Goal: Use online tool/utility: Utilize a website feature to perform a specific function

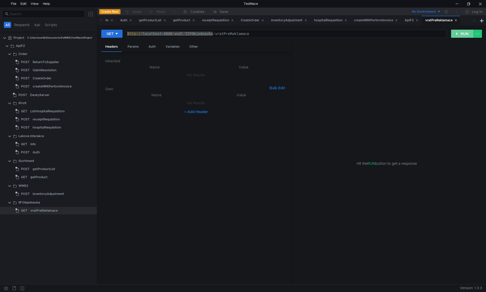
click at [465, 34] on button "RUN" at bounding box center [462, 34] width 23 height 8
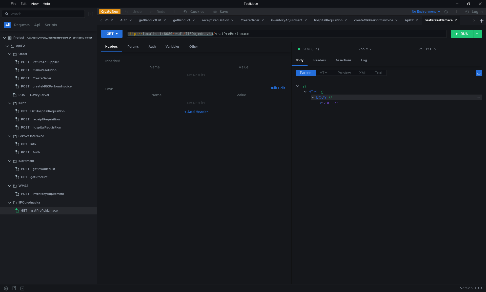
click at [313, 98] on clr-icon at bounding box center [313, 97] width 4 height 4
click at [314, 98] on clr-icon at bounding box center [313, 97] width 4 height 4
click at [325, 73] on span "HTML" at bounding box center [325, 72] width 10 height 5
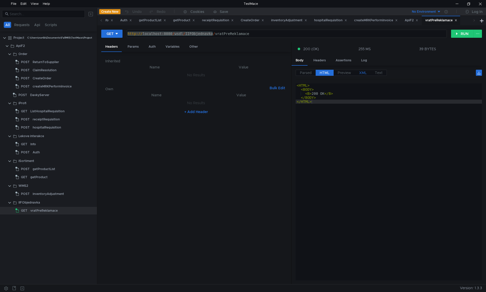
click at [360, 73] on span "XML" at bounding box center [363, 72] width 8 height 5
click at [380, 74] on span "Text" at bounding box center [379, 72] width 8 height 5
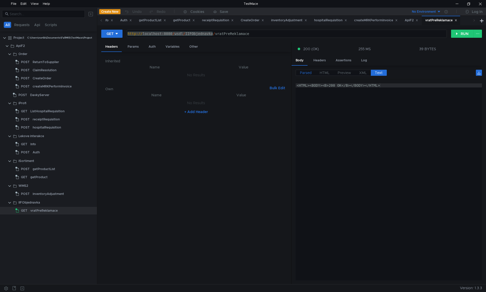
click at [306, 71] on span "Parsed" at bounding box center [306, 72] width 12 height 5
click at [131, 46] on div "Params" at bounding box center [133, 46] width 19 height 9
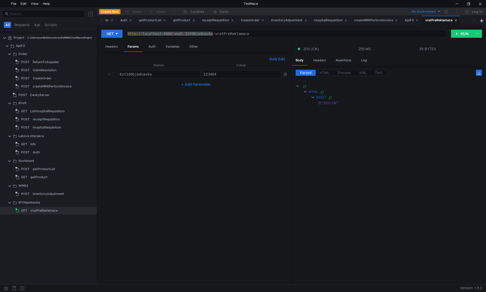
click at [208, 73] on div "123464" at bounding box center [242, 78] width 79 height 12
click at [460, 33] on button "RUN" at bounding box center [462, 34] width 23 height 8
click at [224, 73] on div "123465" at bounding box center [242, 78] width 79 height 12
click at [460, 34] on button "RUN" at bounding box center [462, 34] width 23 height 8
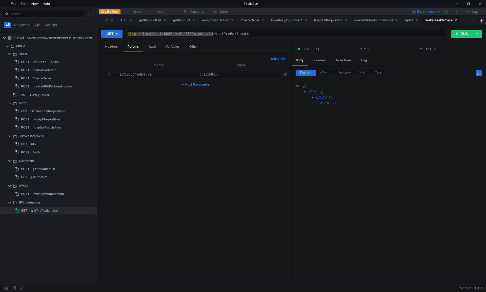
click at [222, 75] on div "1234655" at bounding box center [242, 78] width 79 height 12
click at [460, 33] on button "RUN" at bounding box center [462, 34] width 23 height 8
click at [223, 75] on div "12346555" at bounding box center [242, 78] width 79 height 12
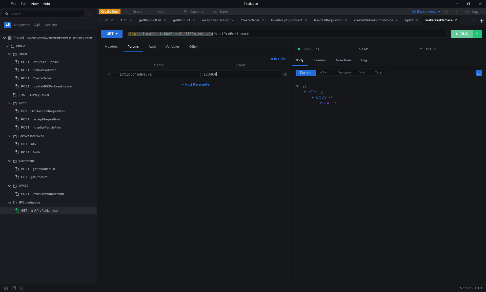
type textarea "123464"
click at [461, 35] on button "RUN" at bounding box center [462, 34] width 23 height 8
click at [114, 75] on input "checkbox" at bounding box center [115, 74] width 4 height 4
click at [463, 32] on button "RUN" at bounding box center [462, 34] width 23 height 8
click at [463, 34] on button "RUN" at bounding box center [462, 34] width 23 height 8
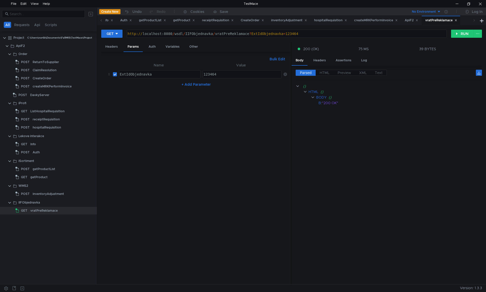
click at [115, 74] on input "checkbox" at bounding box center [115, 74] width 4 height 4
checkbox input "true"
click at [223, 75] on div "123464" at bounding box center [242, 78] width 79 height 12
click at [460, 34] on button "RUN" at bounding box center [462, 34] width 23 height 8
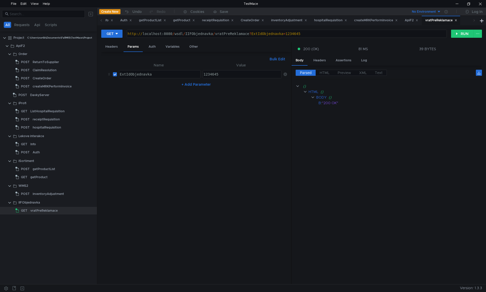
click at [223, 75] on div "1234645" at bounding box center [242, 78] width 79 height 12
type textarea "123465"
click at [460, 33] on button "RUN" at bounding box center [462, 34] width 23 height 8
click at [460, 34] on button "RUN" at bounding box center [462, 34] width 23 height 8
click at [323, 72] on span "HTML" at bounding box center [325, 72] width 10 height 5
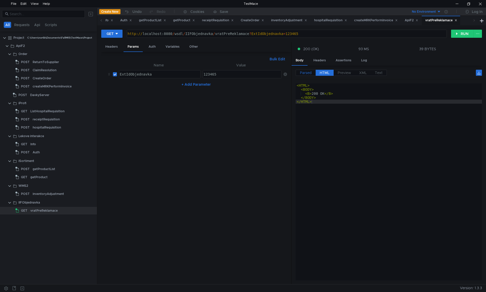
click at [305, 74] on span "Parsed" at bounding box center [306, 72] width 12 height 5
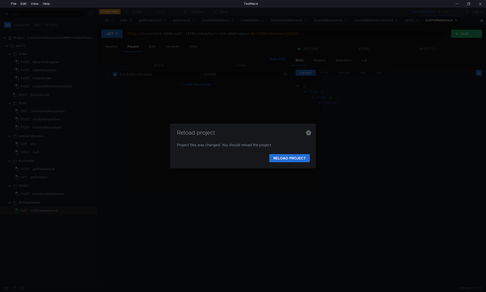
scroll to position [0, 1]
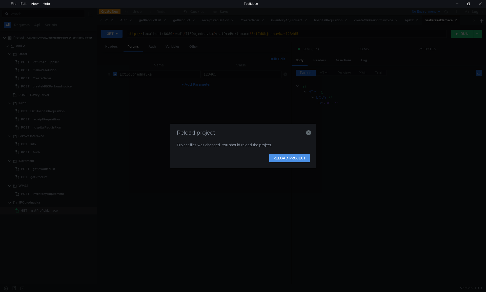
click at [294, 156] on button "RELOAD PROJECT" at bounding box center [289, 158] width 41 height 8
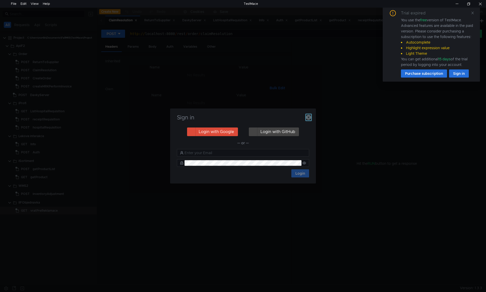
click at [310, 118] on icon "button" at bounding box center [308, 117] width 5 height 5
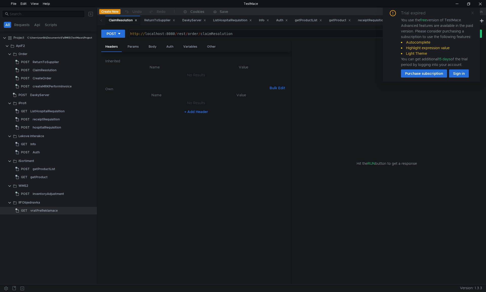
click at [472, 13] on icon at bounding box center [473, 13] width 4 height 4
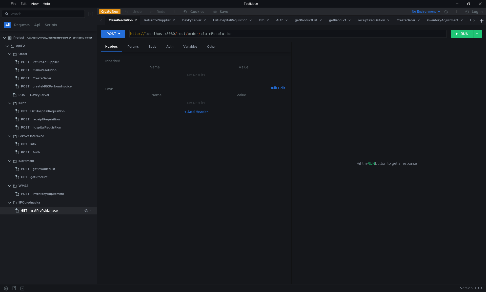
click at [46, 210] on div "vratPreReklamace" at bounding box center [43, 211] width 27 height 8
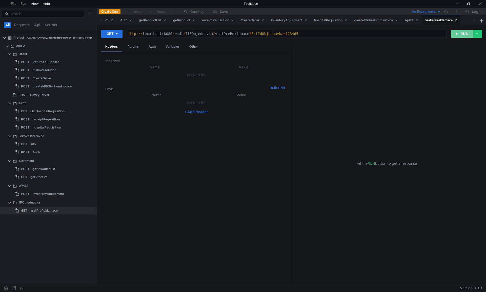
click at [460, 34] on button "RUN" at bounding box center [462, 34] width 23 height 8
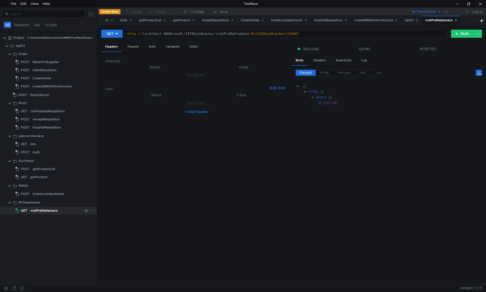
click at [30, 210] on app-tree-icon "GET" at bounding box center [22, 211] width 15 height 8
click at [29, 210] on app-tree-icon "GET" at bounding box center [22, 211] width 15 height 8
click at [132, 46] on div "Params" at bounding box center [133, 46] width 19 height 9
click at [150, 46] on div "Auth" at bounding box center [152, 46] width 15 height 9
click at [168, 47] on div "Variables" at bounding box center [173, 46] width 22 height 9
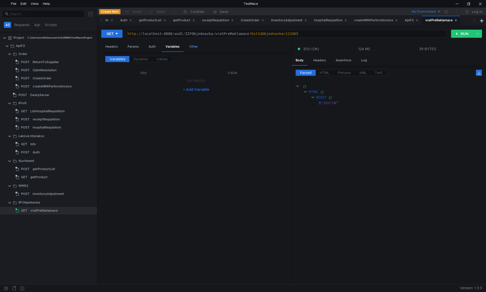
click at [193, 48] on div "Other" at bounding box center [193, 46] width 17 height 9
click at [137, 47] on div "Params" at bounding box center [133, 46] width 19 height 9
click at [459, 34] on button "RUN" at bounding box center [462, 34] width 23 height 8
